Goal: Task Accomplishment & Management: Complete application form

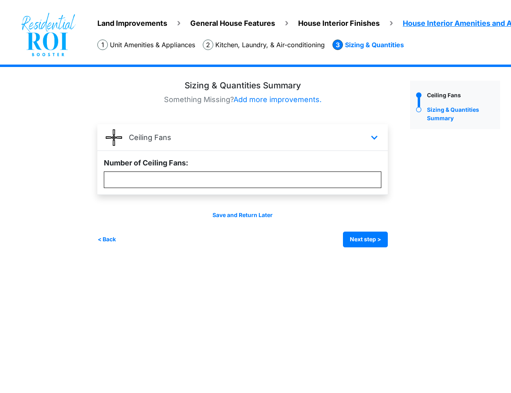
click at [121, 21] on span "Land Improvements" at bounding box center [132, 23] width 70 height 8
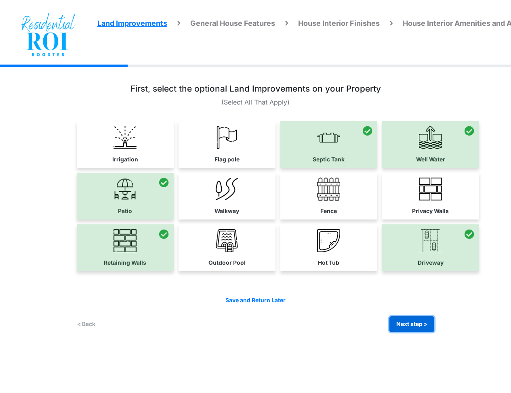
click at [402, 329] on button "Next step >" at bounding box center [411, 324] width 45 height 16
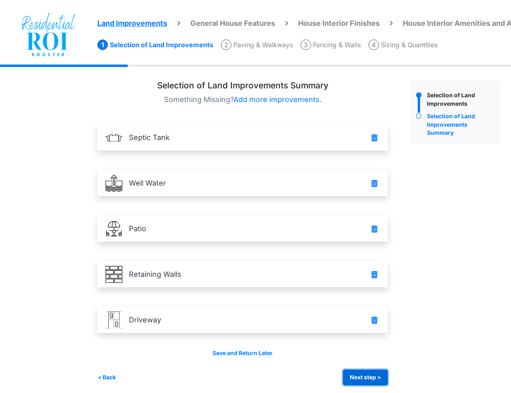
click at [376, 378] on button "Next step >" at bounding box center [365, 378] width 45 height 16
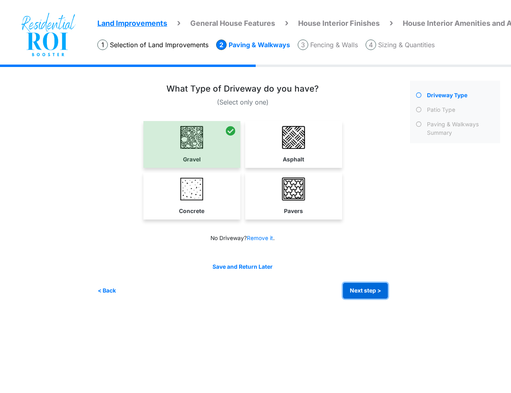
click at [373, 293] on button "Next step >" at bounding box center [365, 291] width 45 height 16
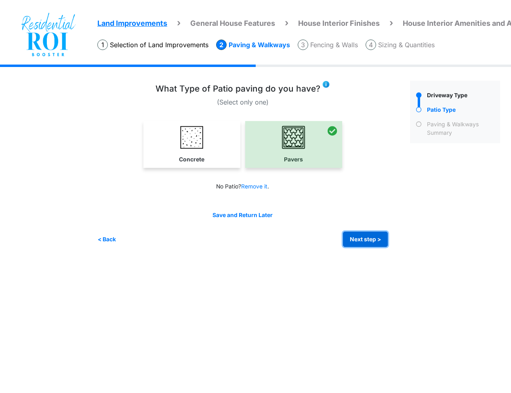
click at [368, 238] on button "Next step >" at bounding box center [365, 240] width 45 height 16
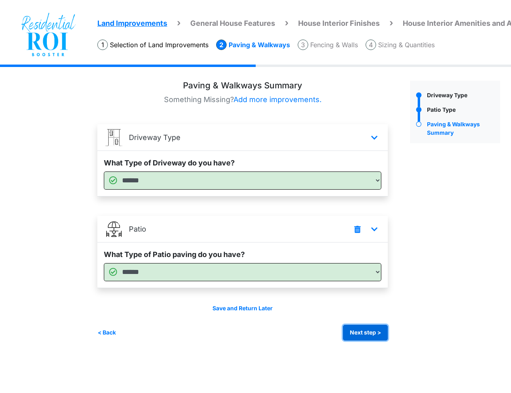
click at [354, 331] on button "Next step >" at bounding box center [365, 333] width 45 height 16
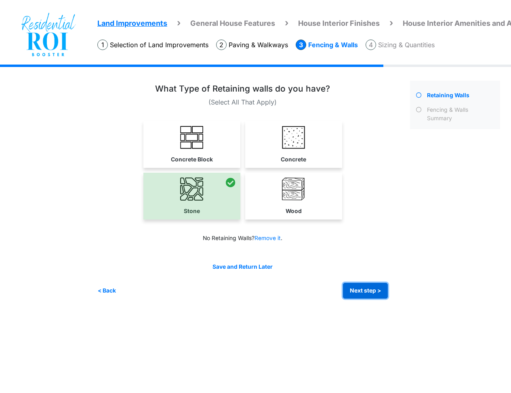
click at [364, 295] on button "Next step >" at bounding box center [365, 291] width 45 height 16
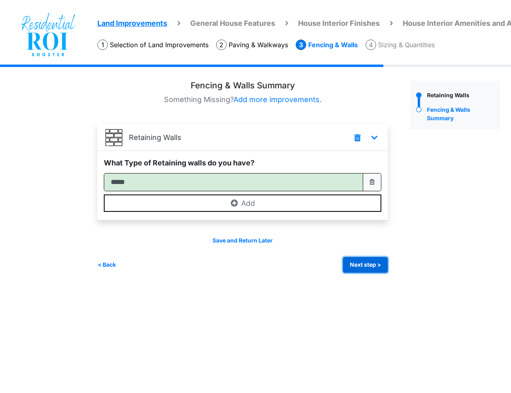
click at [362, 266] on button "Next step >" at bounding box center [365, 265] width 45 height 16
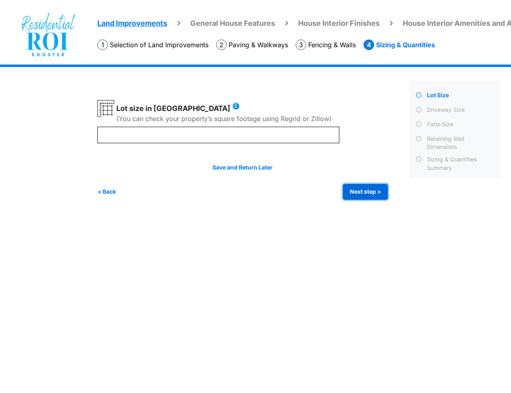
click at [369, 193] on button "Next step >" at bounding box center [365, 192] width 45 height 16
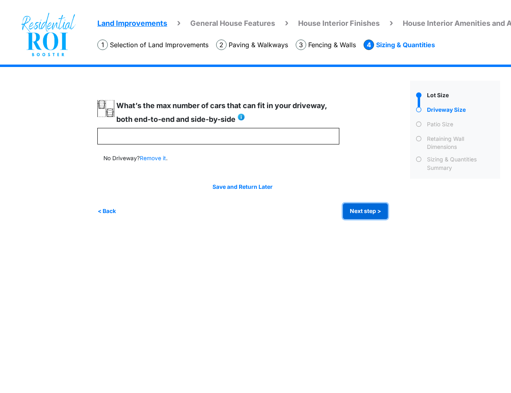
click at [362, 214] on button "Next step >" at bounding box center [365, 211] width 45 height 16
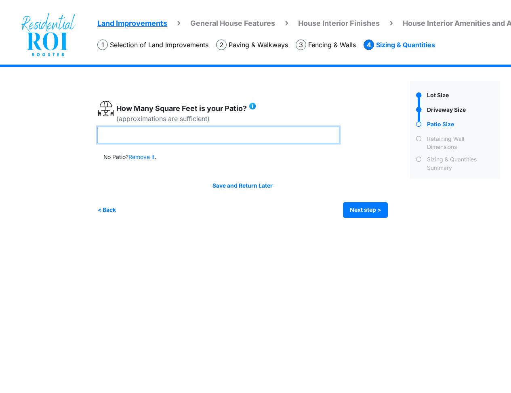
click at [125, 134] on input "***" at bounding box center [218, 135] width 242 height 17
type input "*"
type input "***"
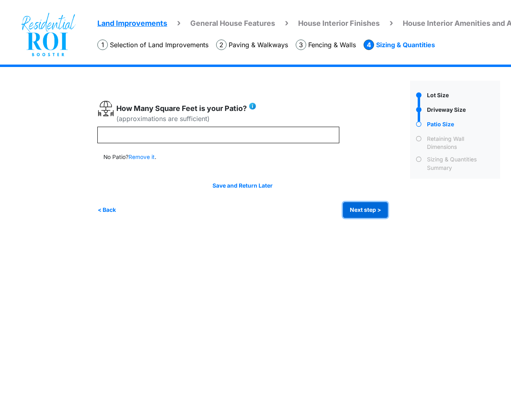
click at [358, 213] on button "Next step >" at bounding box center [365, 210] width 45 height 16
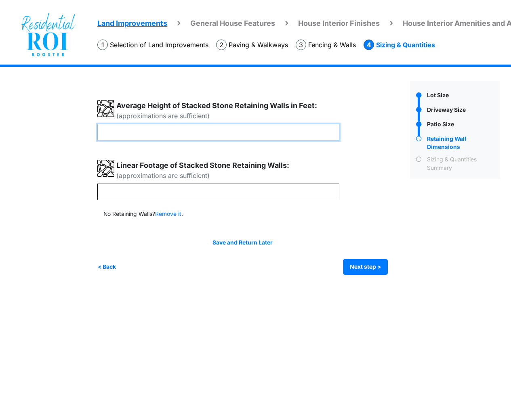
click at [143, 134] on input "*" at bounding box center [218, 132] width 242 height 17
type input "*"
type input "****"
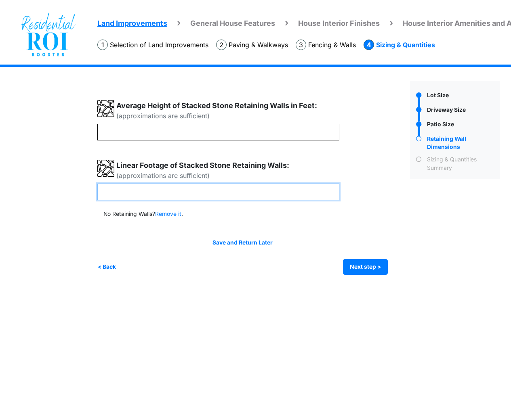
click at [133, 193] on input "**" at bounding box center [218, 192] width 242 height 17
type input "*"
type input "***"
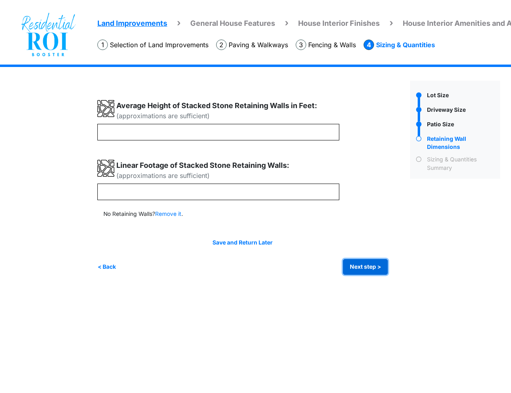
type input "***"
click at [354, 268] on button "Next step >" at bounding box center [365, 267] width 45 height 16
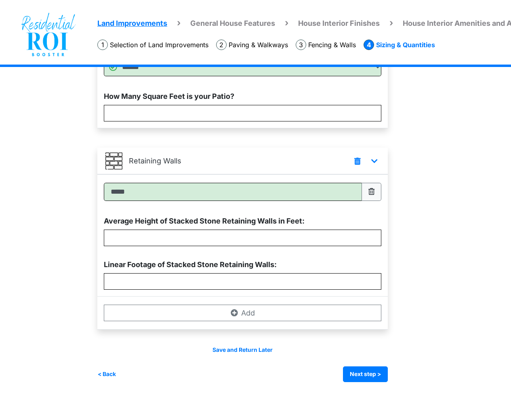
scroll to position [307, 0]
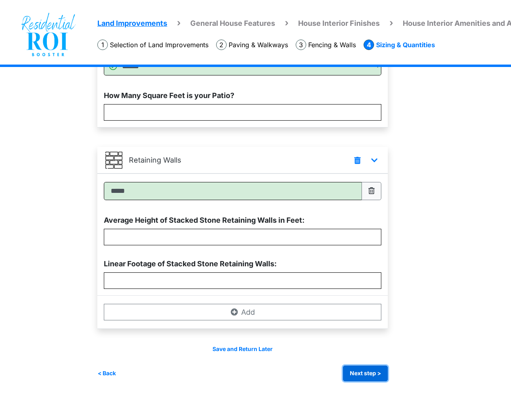
click at [369, 369] on button "Next step >" at bounding box center [365, 374] width 45 height 16
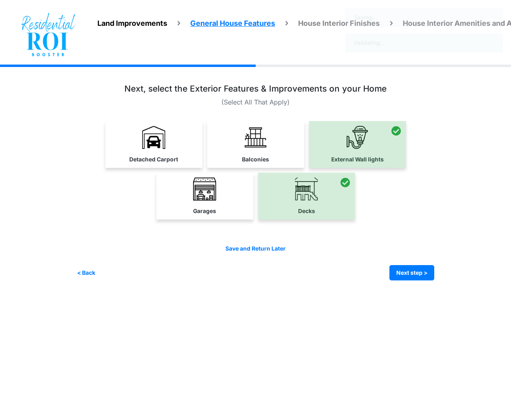
scroll to position [0, 0]
click at [406, 276] on button "Next step >" at bounding box center [411, 273] width 45 height 16
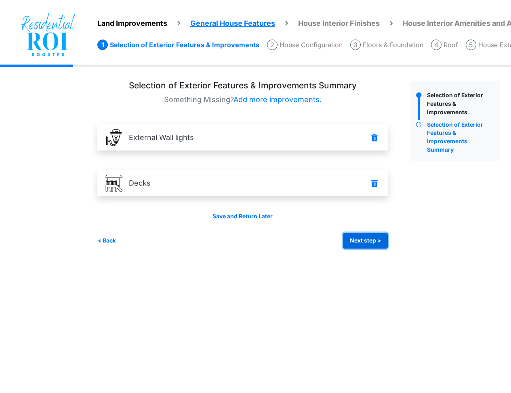
click at [373, 244] on button "Next step >" at bounding box center [365, 241] width 45 height 16
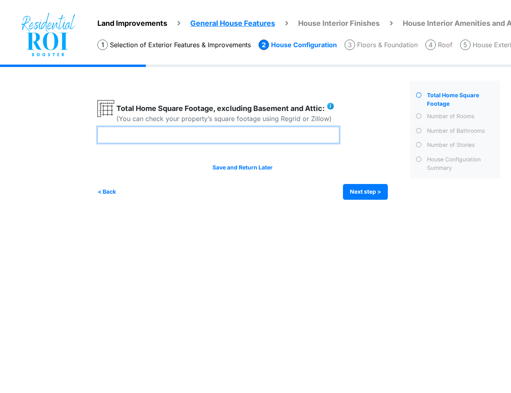
click at [125, 138] on input "****" at bounding box center [218, 135] width 242 height 17
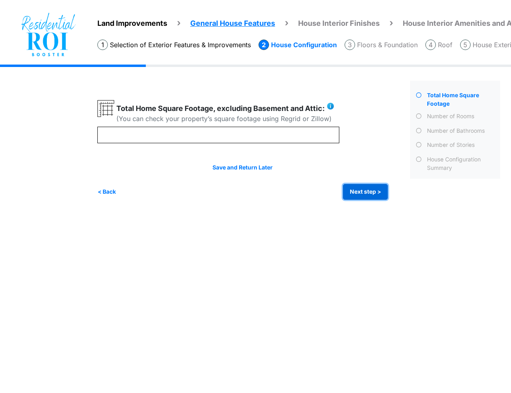
click at [369, 192] on button "Next step >" at bounding box center [365, 192] width 45 height 16
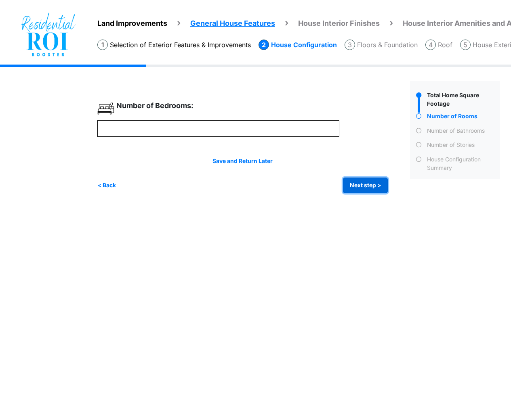
click at [363, 183] on button "Next step >" at bounding box center [365, 186] width 45 height 16
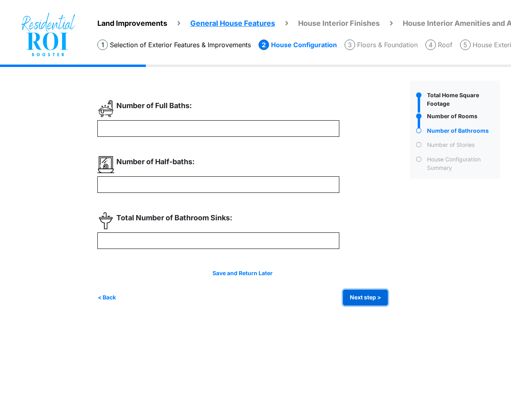
click at [369, 294] on button "Next step >" at bounding box center [365, 298] width 45 height 16
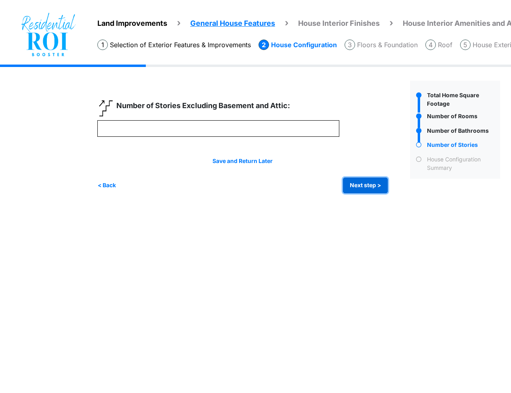
click at [355, 189] on button "Next step >" at bounding box center [365, 186] width 45 height 16
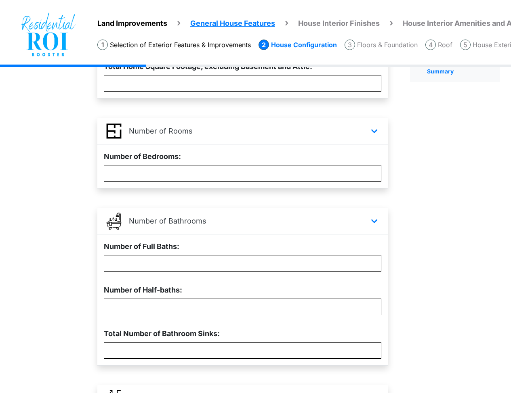
scroll to position [223, 0]
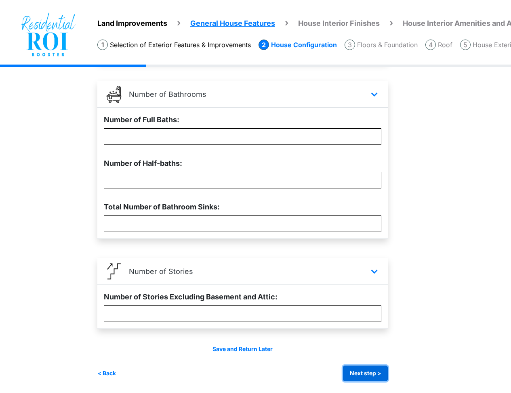
click at [373, 370] on button "Next step >" at bounding box center [365, 374] width 45 height 16
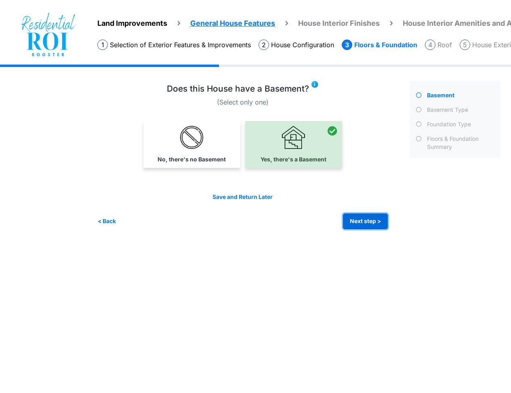
click at [365, 219] on button "Next step >" at bounding box center [365, 222] width 45 height 16
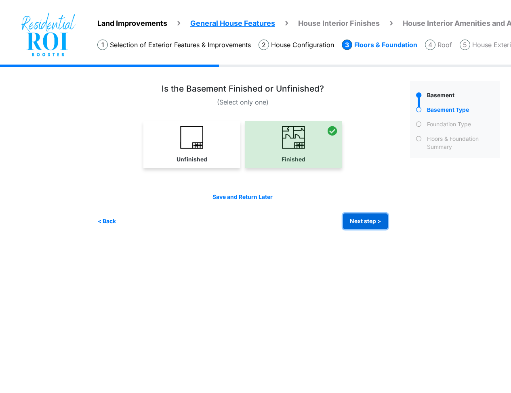
click at [365, 219] on button "Next step >" at bounding box center [365, 222] width 45 height 16
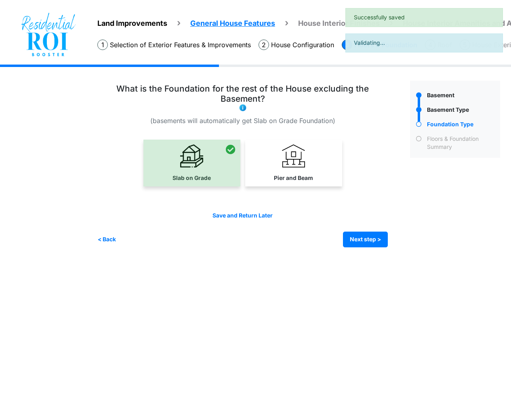
click at [365, 219] on div "Save and Return Later" at bounding box center [242, 216] width 290 height 8
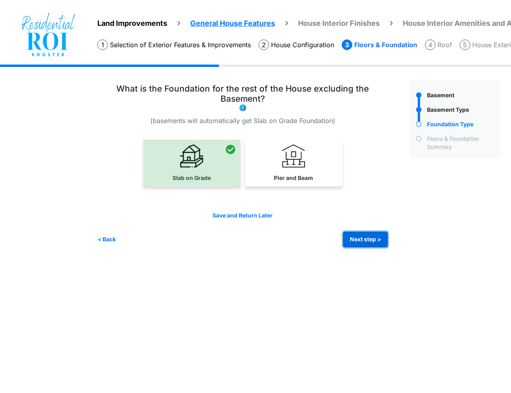
click at [370, 242] on button "Next step >" at bounding box center [365, 240] width 45 height 16
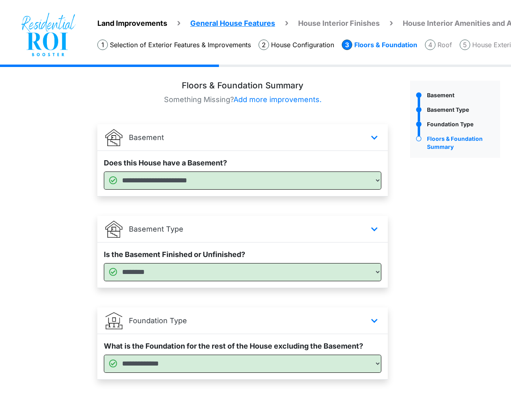
click at [434, 219] on div "Basement" at bounding box center [455, 257] width 102 height 352
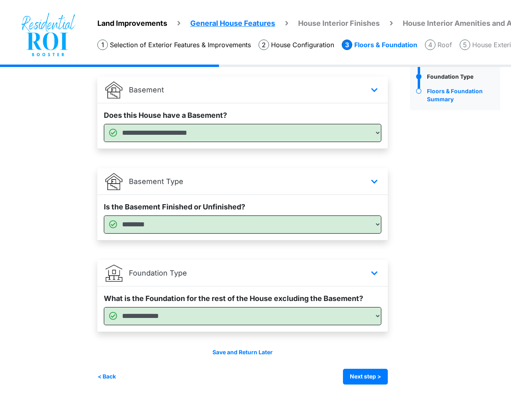
scroll to position [51, 0]
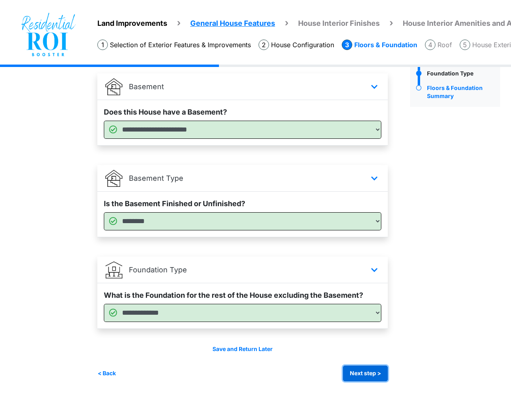
click at [377, 373] on button "Next step >" at bounding box center [365, 374] width 45 height 16
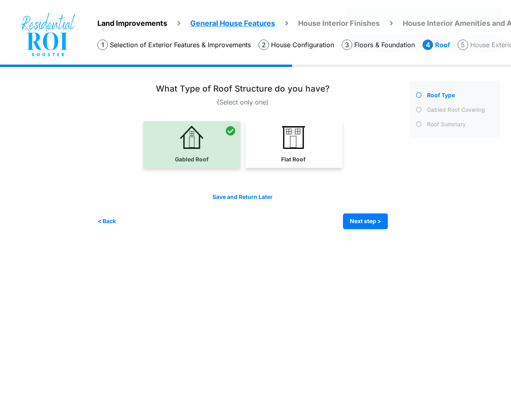
scroll to position [0, 0]
click at [371, 221] on button "Next step >" at bounding box center [365, 222] width 45 height 16
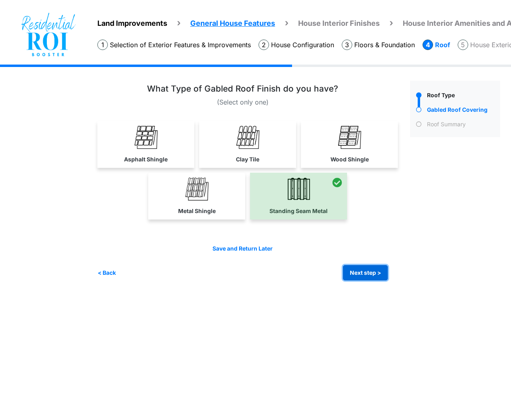
click at [358, 274] on button "Next step >" at bounding box center [365, 273] width 45 height 16
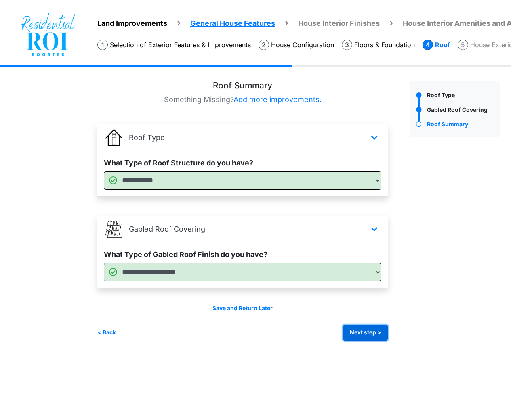
click at [365, 336] on button "Next step >" at bounding box center [365, 333] width 45 height 16
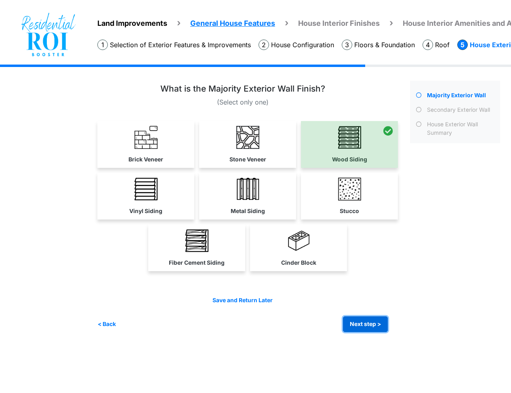
click at [364, 322] on button "Next step >" at bounding box center [365, 324] width 45 height 16
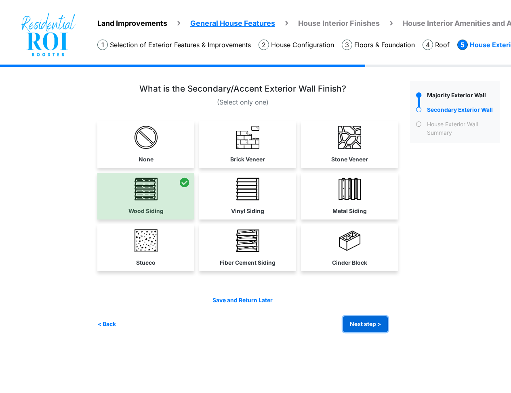
click at [356, 324] on button "Next step >" at bounding box center [365, 324] width 45 height 16
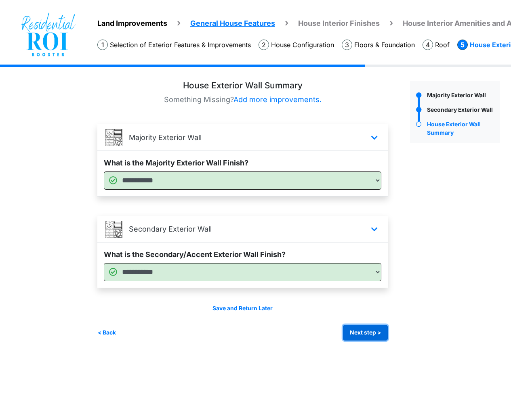
click at [358, 338] on button "Next step >" at bounding box center [365, 333] width 45 height 16
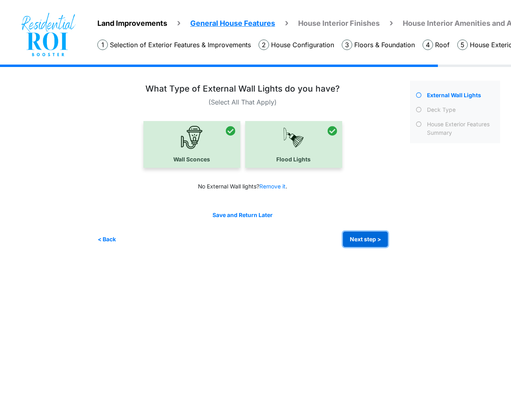
click at [361, 241] on button "Next step >" at bounding box center [365, 240] width 45 height 16
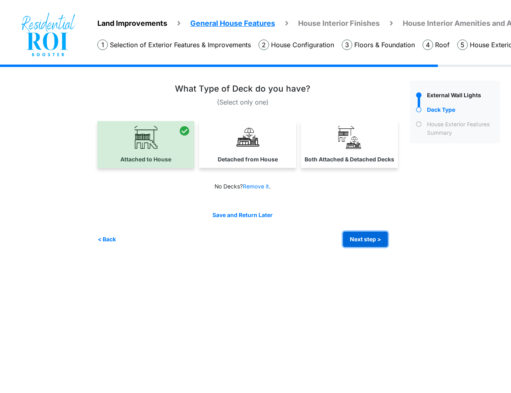
click at [361, 241] on button "Next step >" at bounding box center [365, 240] width 45 height 16
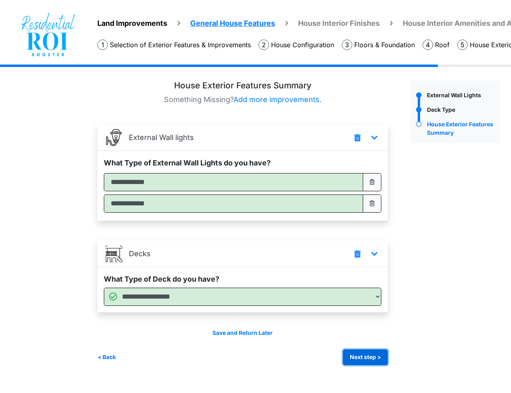
click at [354, 356] on button "Next step >" at bounding box center [365, 358] width 45 height 16
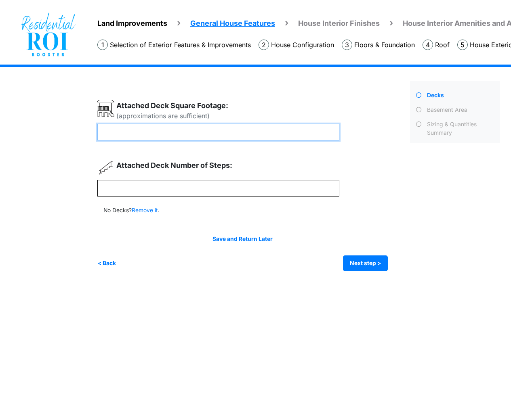
click at [126, 131] on input "***" at bounding box center [218, 132] width 242 height 17
type input "*"
type input "***"
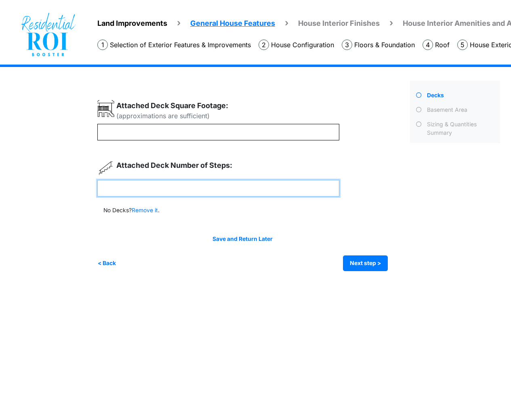
click at [130, 187] on input "*" at bounding box center [218, 188] width 242 height 17
type input "*"
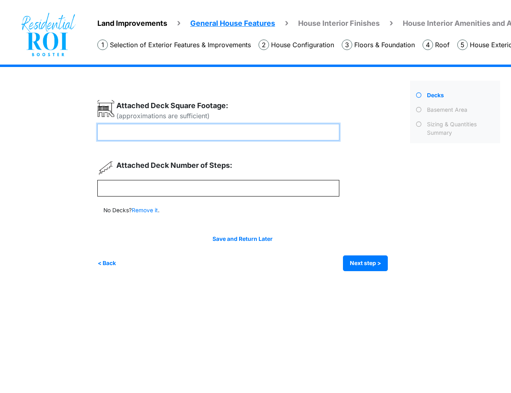
click at [111, 132] on input "***" at bounding box center [218, 132] width 242 height 17
type input "***"
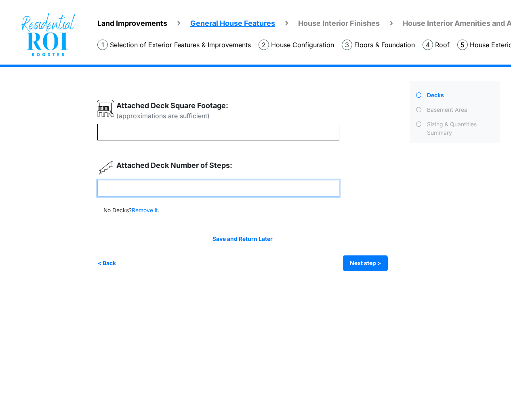
click at [133, 190] on input "*" at bounding box center [218, 188] width 242 height 17
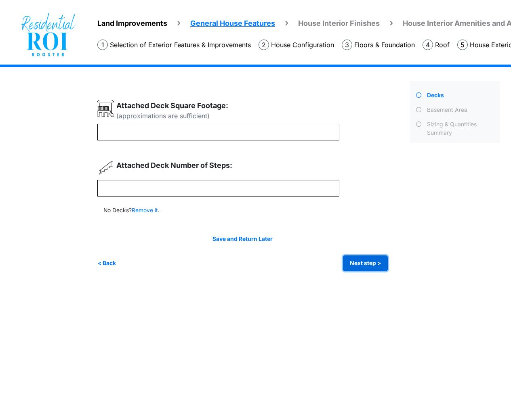
click at [364, 264] on button "Next step >" at bounding box center [365, 264] width 45 height 16
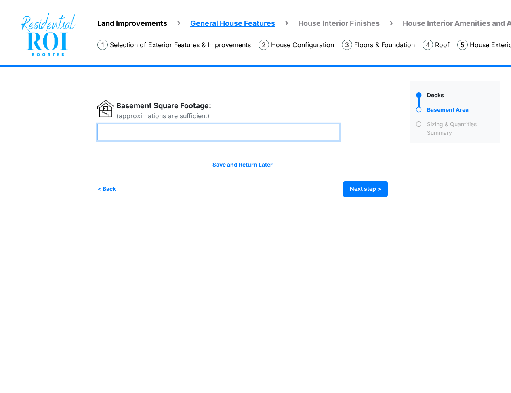
drag, startPoint x: 135, startPoint y: 134, endPoint x: 84, endPoint y: 130, distance: 51.5
click at [84, 130] on div "Land Improvements General House Features House Interior Finishes House Interior…" at bounding box center [255, 137] width 511 height 145
type input "***"
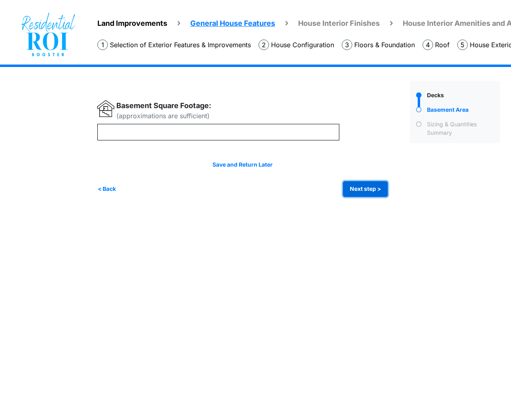
type input "***"
click at [369, 191] on button "Next step >" at bounding box center [365, 189] width 45 height 16
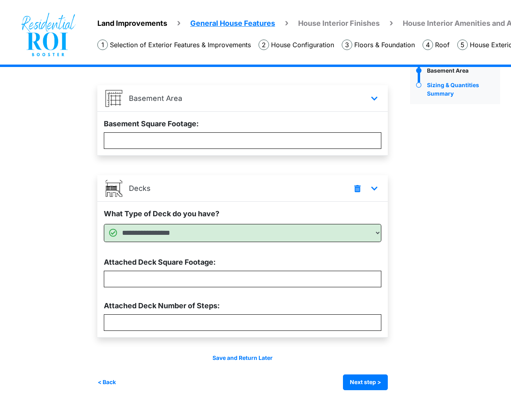
scroll to position [48, 0]
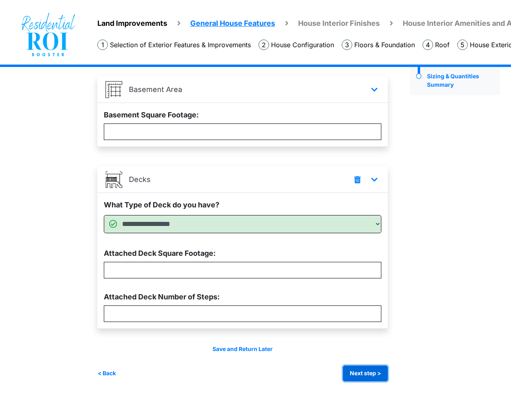
click at [368, 370] on button "Next step >" at bounding box center [365, 374] width 45 height 16
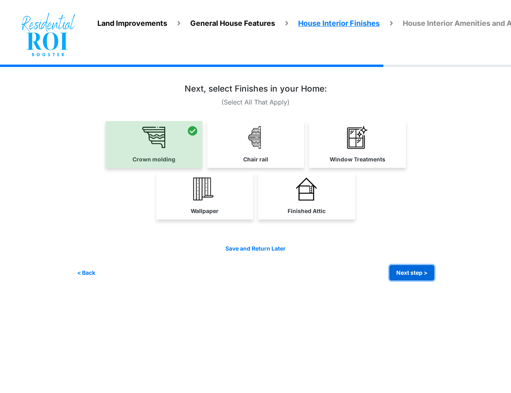
click at [402, 276] on button "Next step >" at bounding box center [411, 273] width 45 height 16
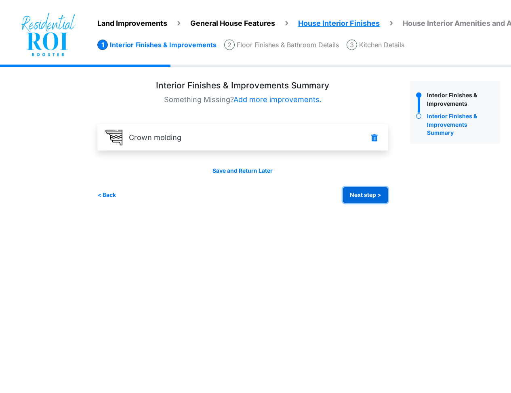
click at [369, 195] on button "Next step >" at bounding box center [365, 195] width 45 height 16
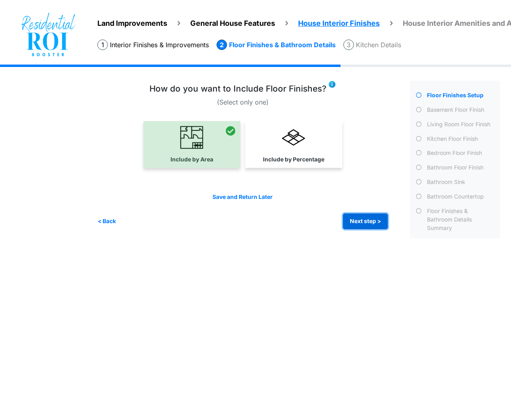
click at [371, 225] on button "Next step >" at bounding box center [365, 222] width 45 height 16
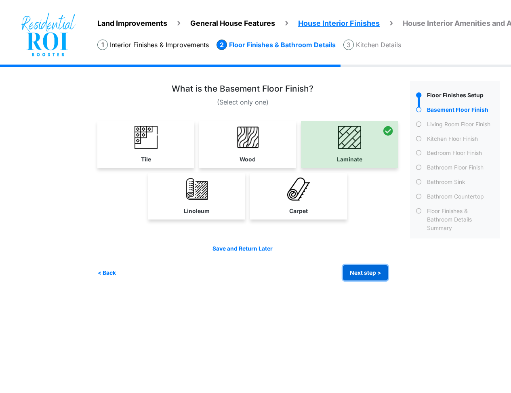
click at [365, 272] on button "Next step >" at bounding box center [365, 273] width 45 height 16
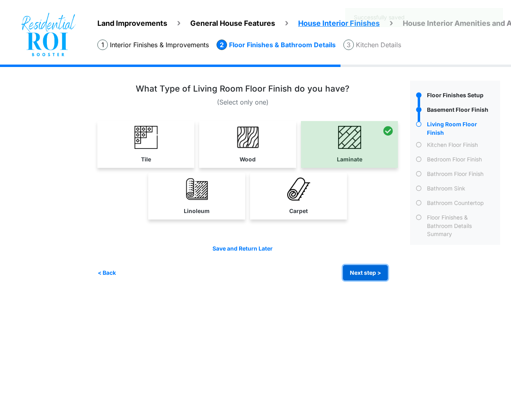
click at [365, 272] on button "Next step >" at bounding box center [365, 273] width 45 height 16
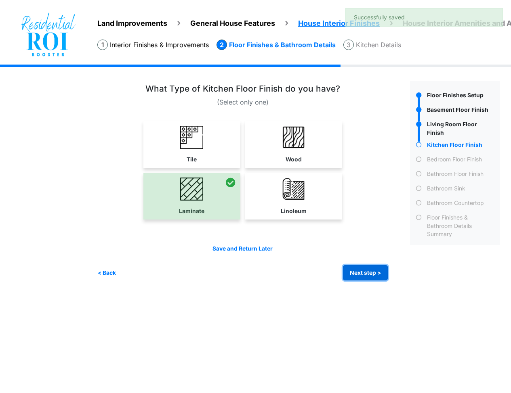
click at [365, 272] on button "Next step >" at bounding box center [365, 273] width 45 height 16
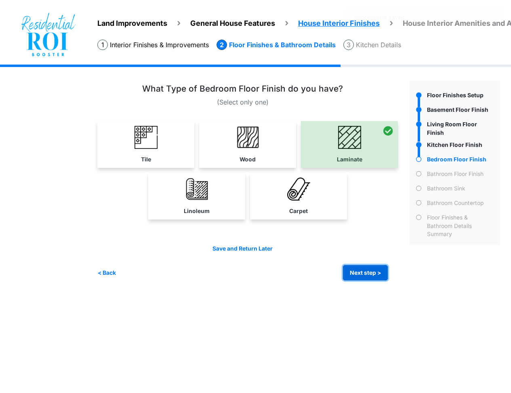
click at [365, 272] on button "Next step >" at bounding box center [365, 273] width 45 height 16
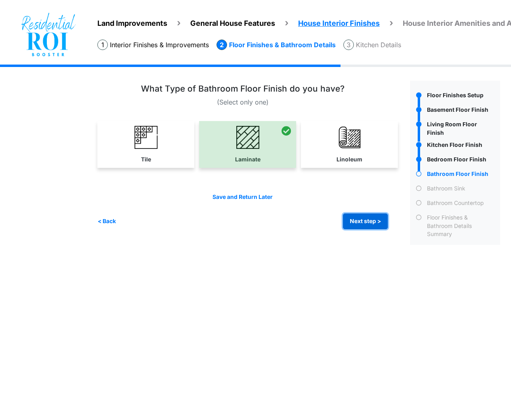
click at [366, 219] on button "Next step >" at bounding box center [365, 222] width 45 height 16
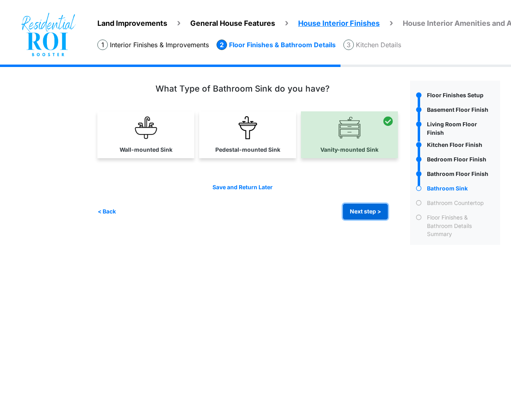
click at [364, 213] on button "Next step >" at bounding box center [365, 212] width 45 height 16
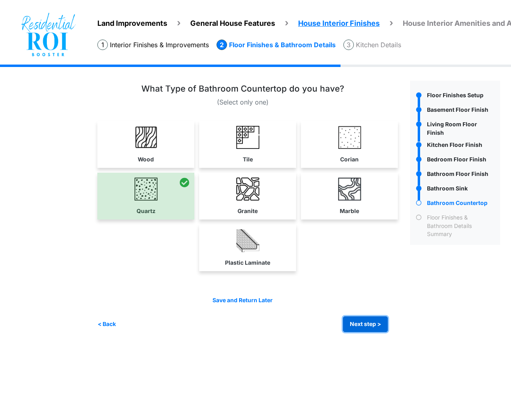
click at [354, 327] on button "Next step >" at bounding box center [365, 324] width 45 height 16
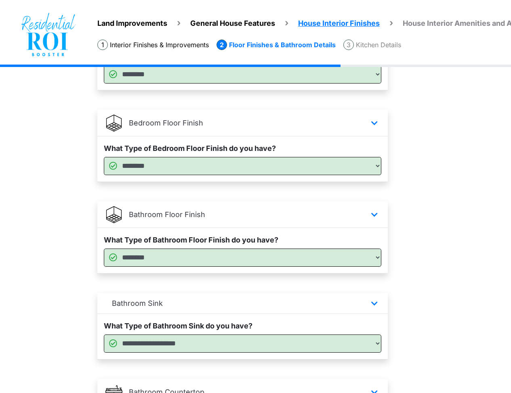
scroll to position [503, 0]
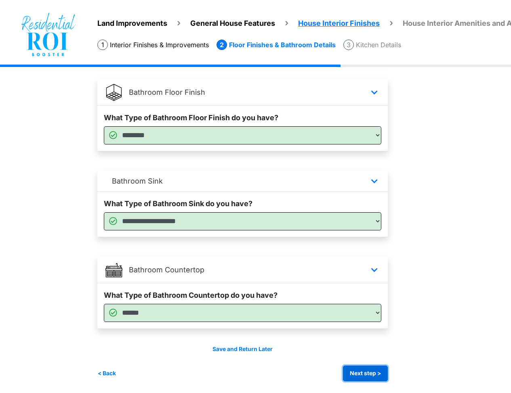
click at [364, 372] on button "Next step >" at bounding box center [365, 374] width 45 height 16
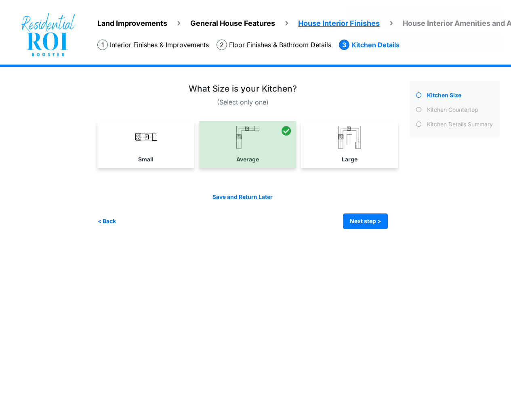
scroll to position [0, 0]
click at [356, 223] on button "Next step >" at bounding box center [365, 222] width 45 height 16
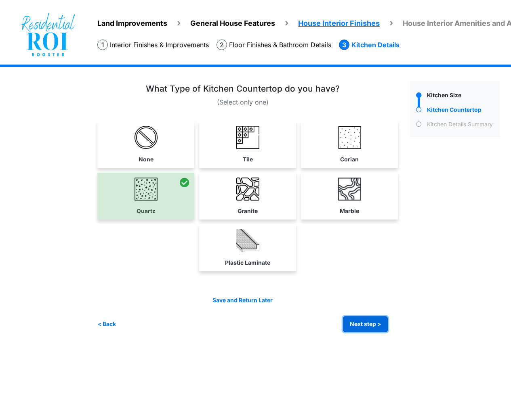
click at [361, 322] on button "Next step >" at bounding box center [365, 324] width 45 height 16
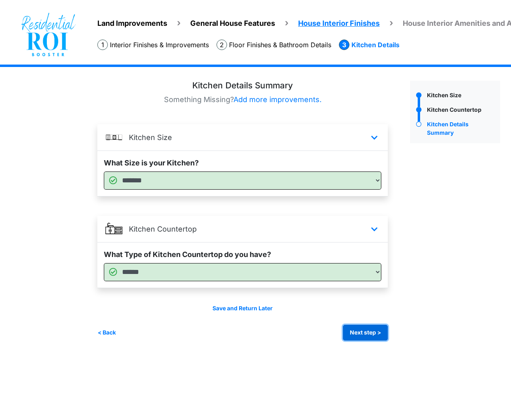
click at [363, 333] on button "Next step >" at bounding box center [365, 333] width 45 height 16
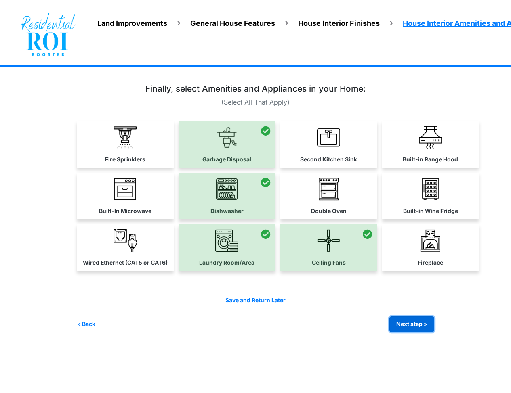
click at [415, 321] on button "Next step >" at bounding box center [411, 324] width 45 height 16
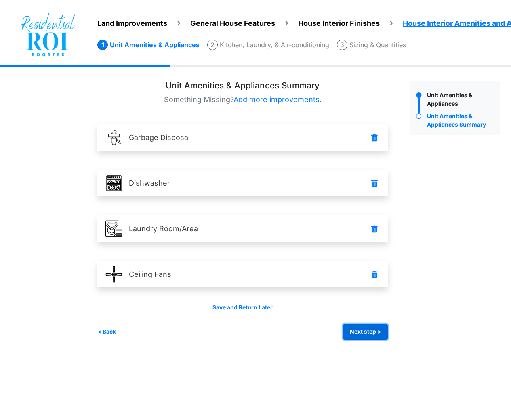
click at [356, 337] on button "Next step >" at bounding box center [365, 332] width 45 height 16
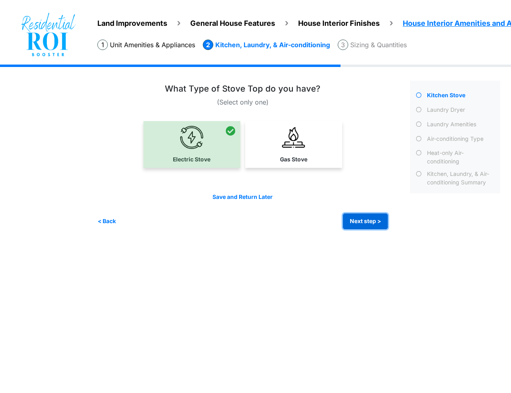
click at [368, 223] on button "Next step >" at bounding box center [365, 222] width 45 height 16
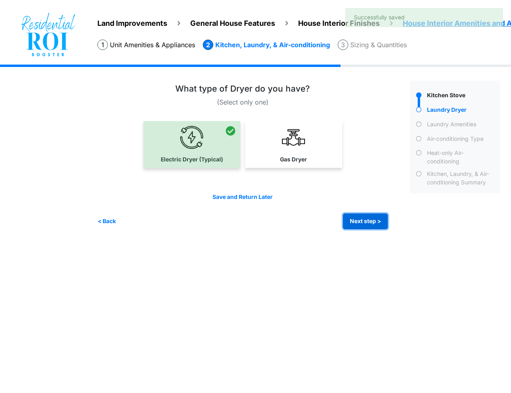
click at [368, 223] on button "Next step >" at bounding box center [365, 222] width 45 height 16
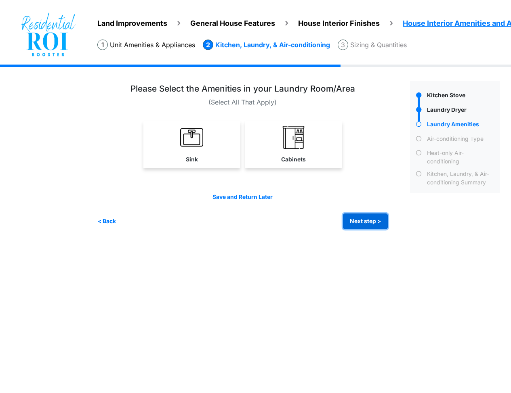
click at [368, 223] on button "Next step >" at bounding box center [365, 222] width 45 height 16
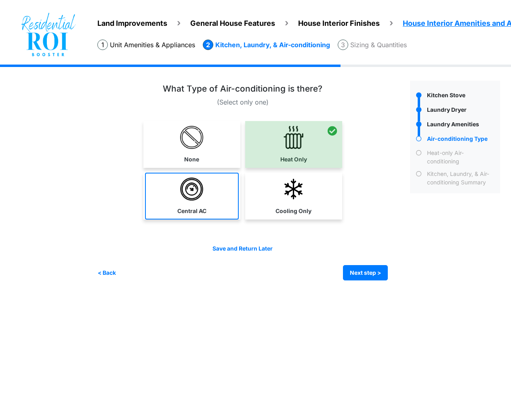
click at [205, 202] on link "Central AC" at bounding box center [192, 196] width 94 height 47
select select "*"
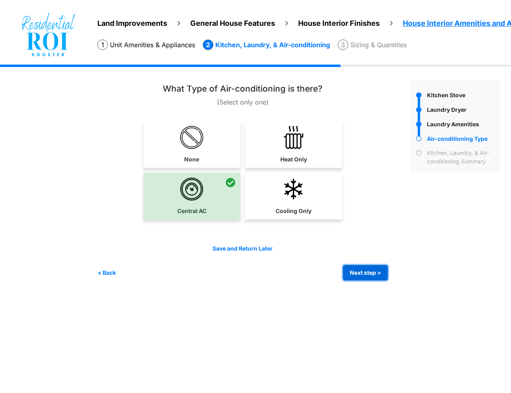
click at [368, 277] on button "Next step >" at bounding box center [365, 273] width 45 height 16
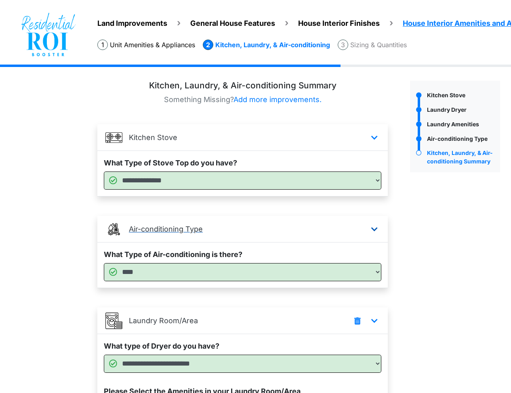
scroll to position [98, 0]
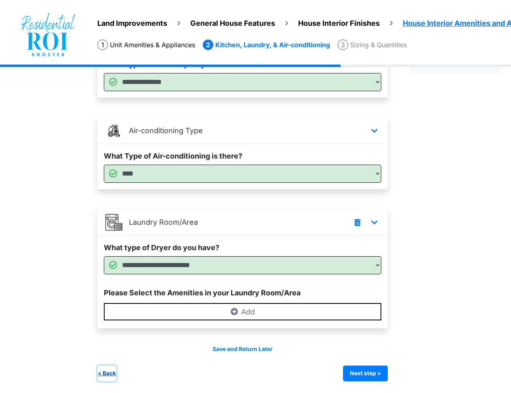
click at [114, 370] on button "< Back" at bounding box center [106, 374] width 19 height 16
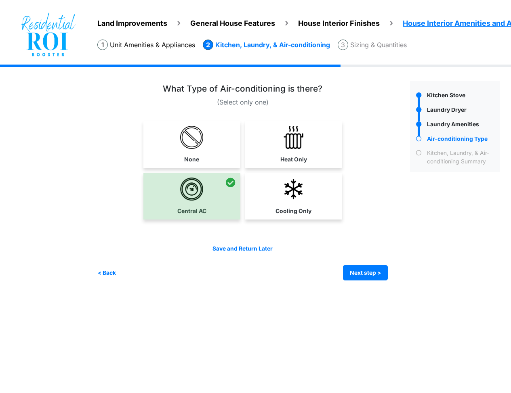
scroll to position [0, 0]
click at [291, 137] on img at bounding box center [293, 137] width 23 height 23
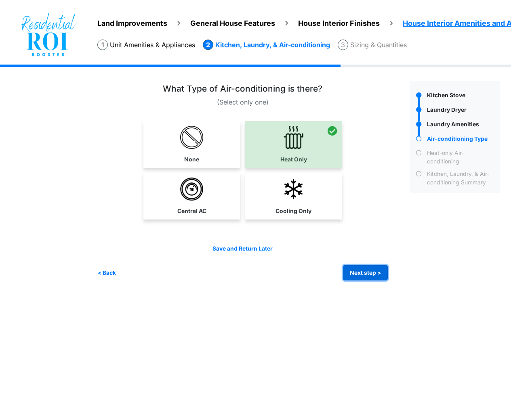
click at [364, 276] on button "Next step >" at bounding box center [365, 273] width 45 height 16
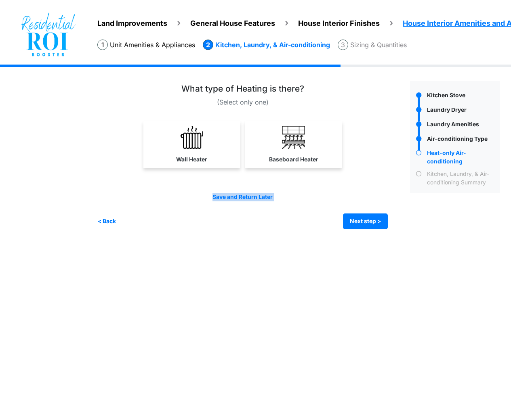
drag, startPoint x: 283, startPoint y: 169, endPoint x: 126, endPoint y: 214, distance: 163.9
click at [126, 214] on div "(Select only one)" at bounding box center [250, 156] width 306 height 145
click at [108, 223] on button "< Back" at bounding box center [106, 222] width 19 height 16
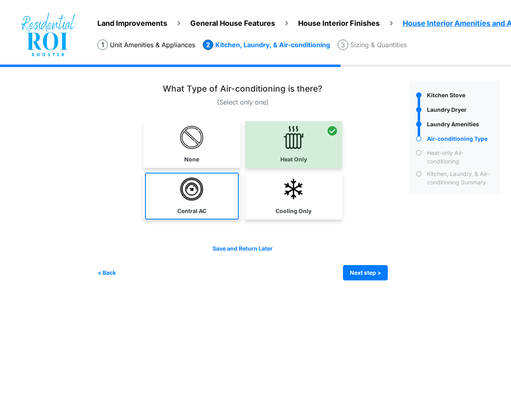
click at [226, 197] on link "Central AC" at bounding box center [192, 196] width 94 height 47
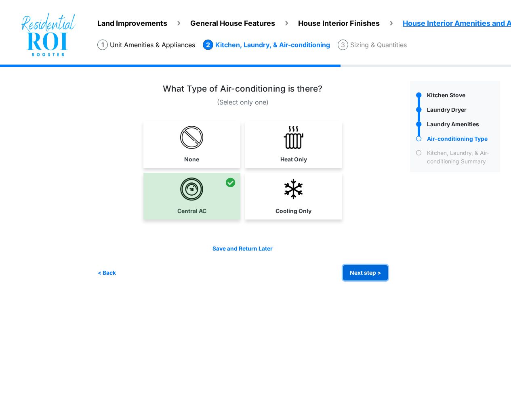
click at [374, 275] on button "Next step >" at bounding box center [365, 273] width 45 height 16
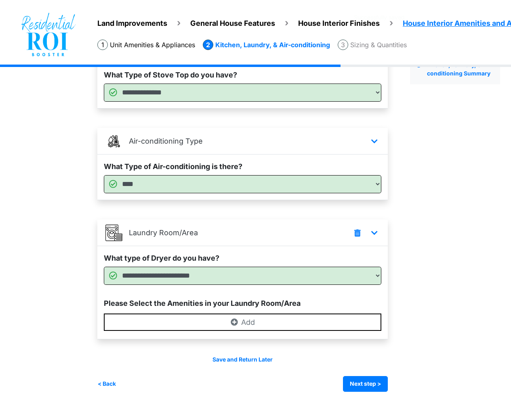
scroll to position [98, 0]
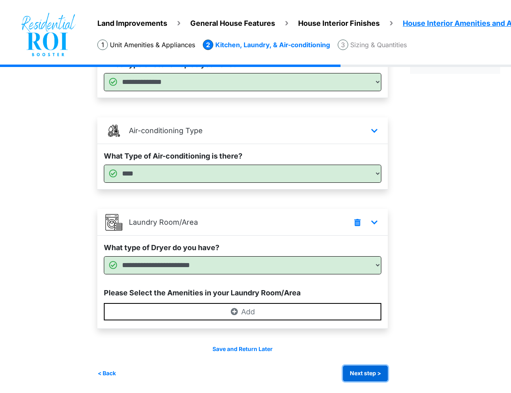
click at [370, 373] on button "Next step >" at bounding box center [365, 374] width 45 height 16
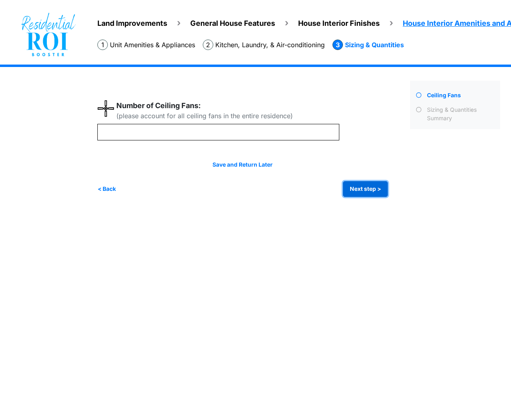
click at [370, 191] on button "Next step >" at bounding box center [365, 189] width 45 height 16
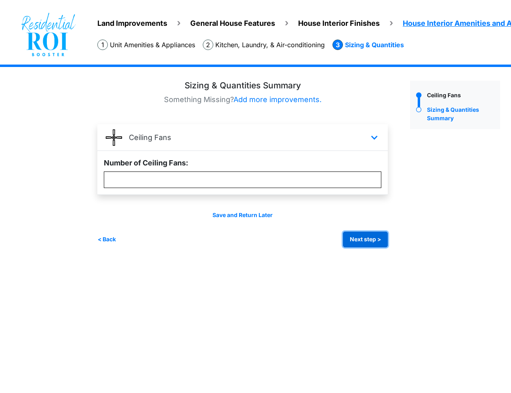
click at [352, 234] on button "Next step >" at bounding box center [365, 240] width 45 height 16
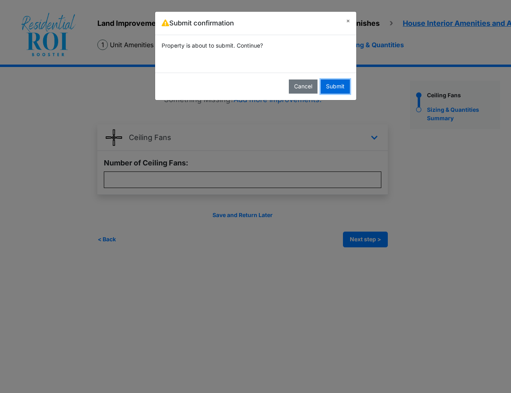
click at [330, 89] on button "Submit" at bounding box center [334, 87] width 29 height 14
